Goal: Find specific page/section: Find specific page/section

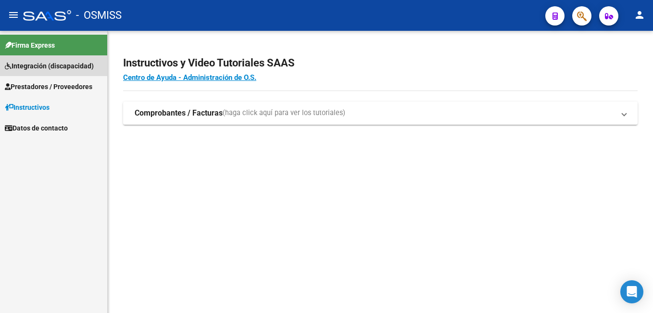
click at [33, 62] on span "Integración (discapacidad)" at bounding box center [49, 66] width 89 height 11
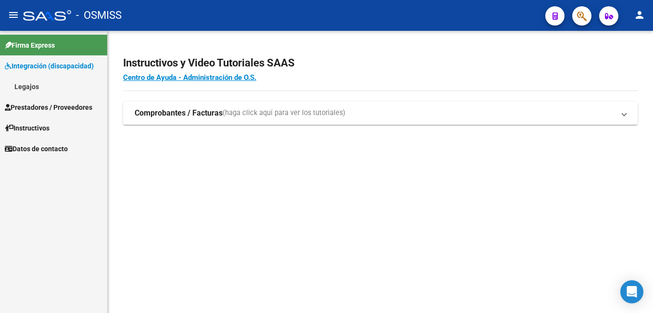
click at [38, 82] on link "Legajos" at bounding box center [53, 86] width 107 height 21
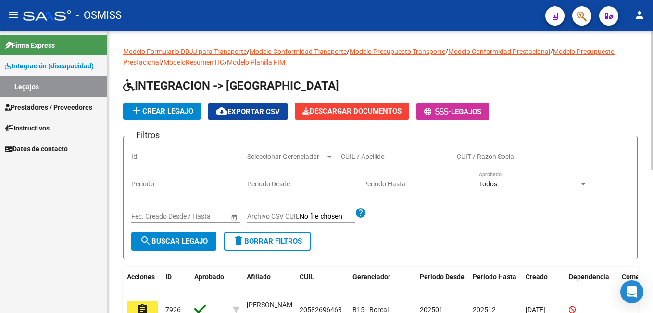
click at [160, 158] on input "Id" at bounding box center [185, 157] width 109 height 8
type input "7677"
click at [171, 242] on span "search Buscar Legajo" at bounding box center [174, 241] width 68 height 9
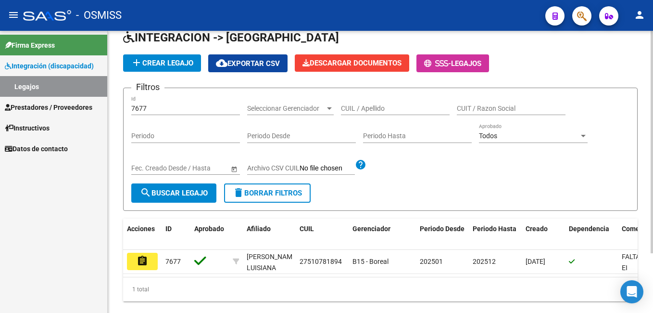
scroll to position [76, 0]
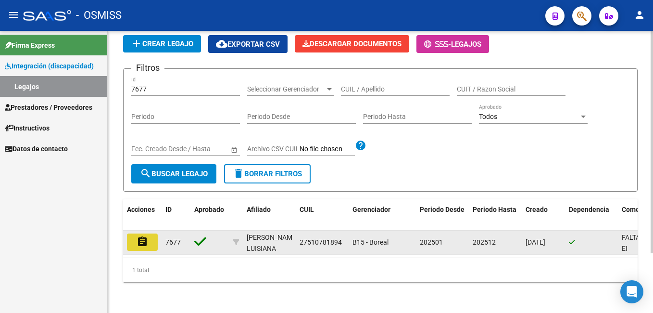
click at [144, 237] on mat-icon "assignment" at bounding box center [143, 242] width 12 height 12
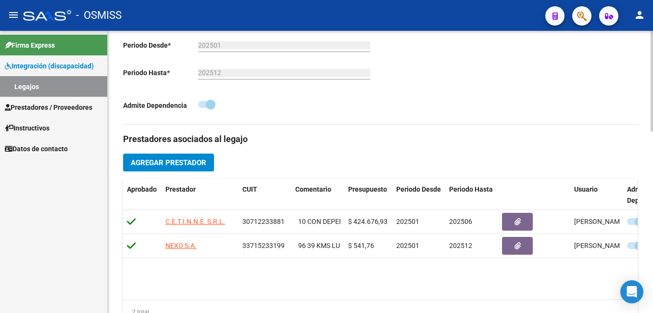
scroll to position [241, 0]
